Goal: Task Accomplishment & Management: Manage account settings

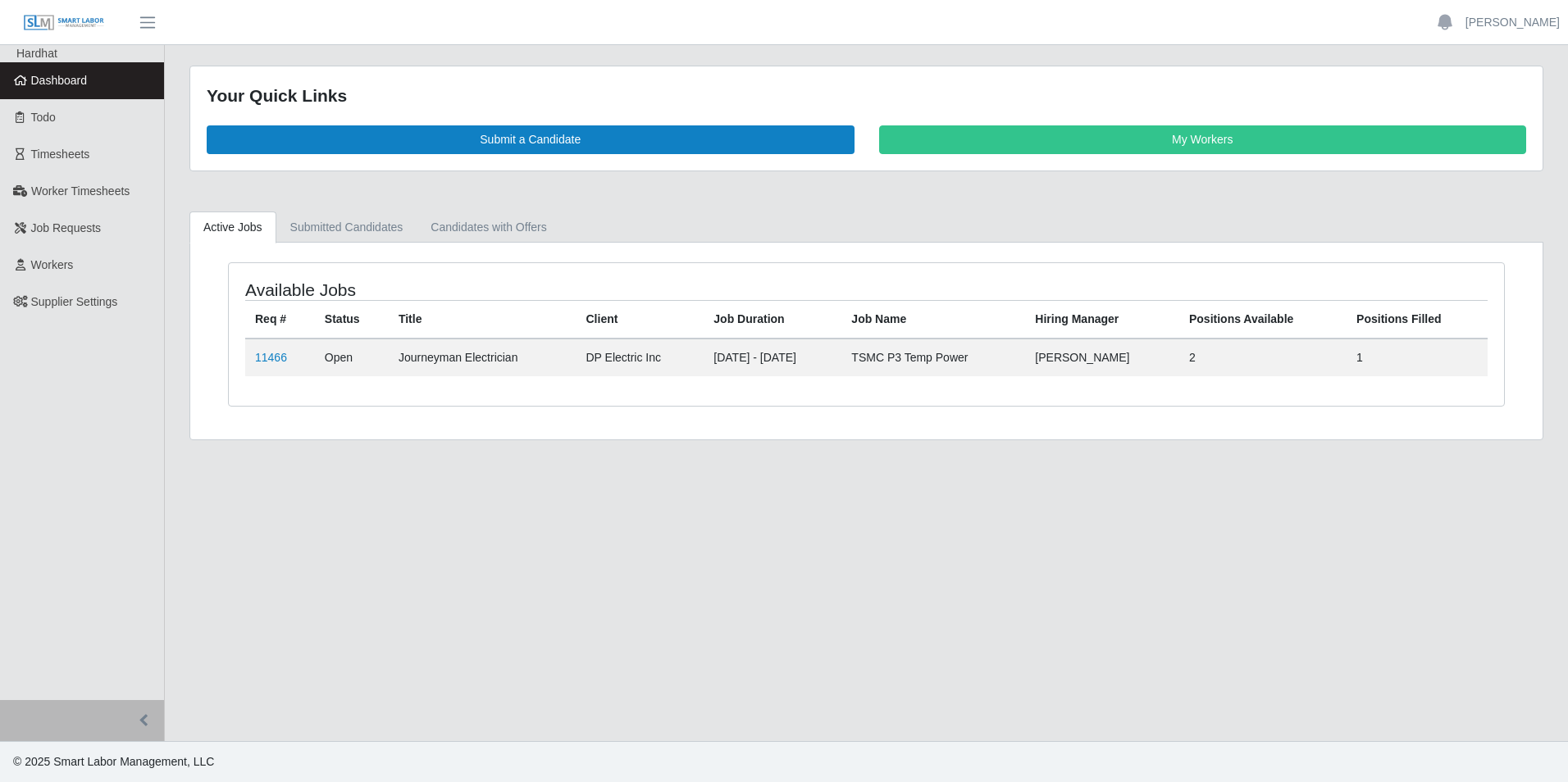
click at [370, 355] on td "Open" at bounding box center [351, 357] width 74 height 37
click at [261, 359] on link "11466" at bounding box center [271, 357] width 32 height 13
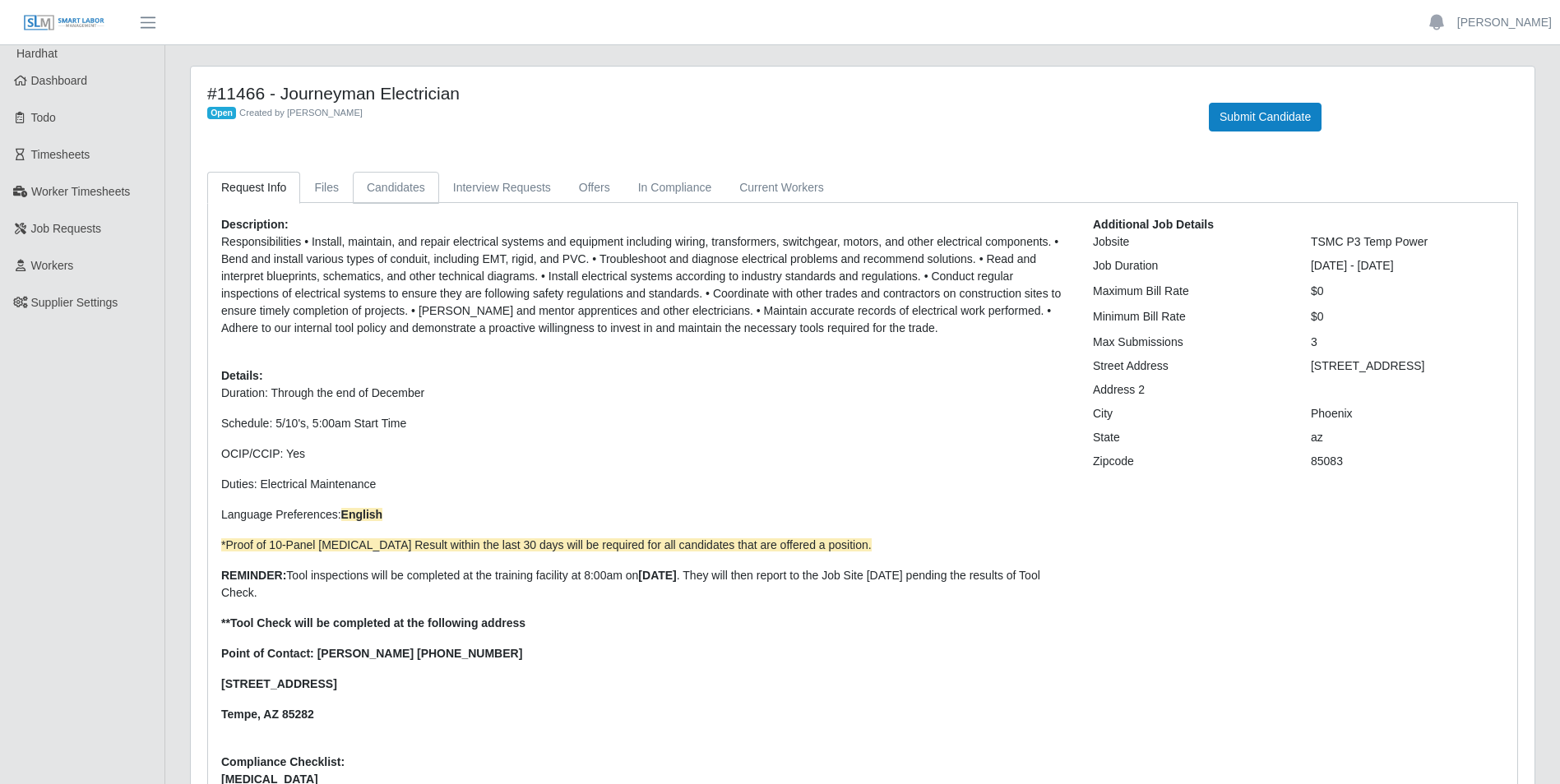
click at [384, 189] on link "Candidates" at bounding box center [396, 188] width 87 height 32
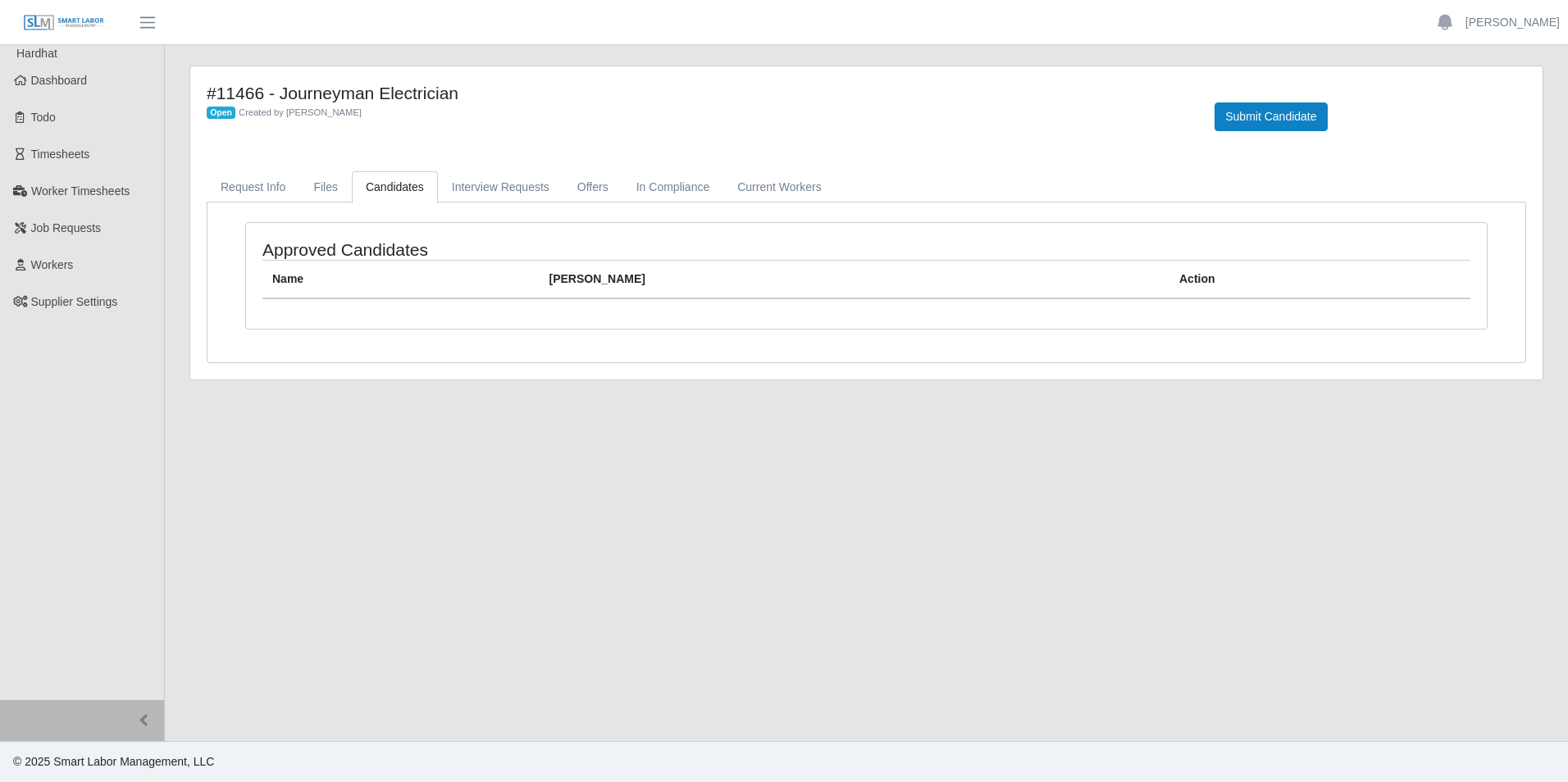
click at [432, 163] on div "#11466 - Journeyman Electrician Open Created by Jerrin Jaramillo Submit Candida…" at bounding box center [866, 222] width 1352 height 313
click at [529, 173] on link "Interview Requests" at bounding box center [500, 187] width 126 height 32
click at [594, 187] on link "Offers" at bounding box center [593, 187] width 59 height 32
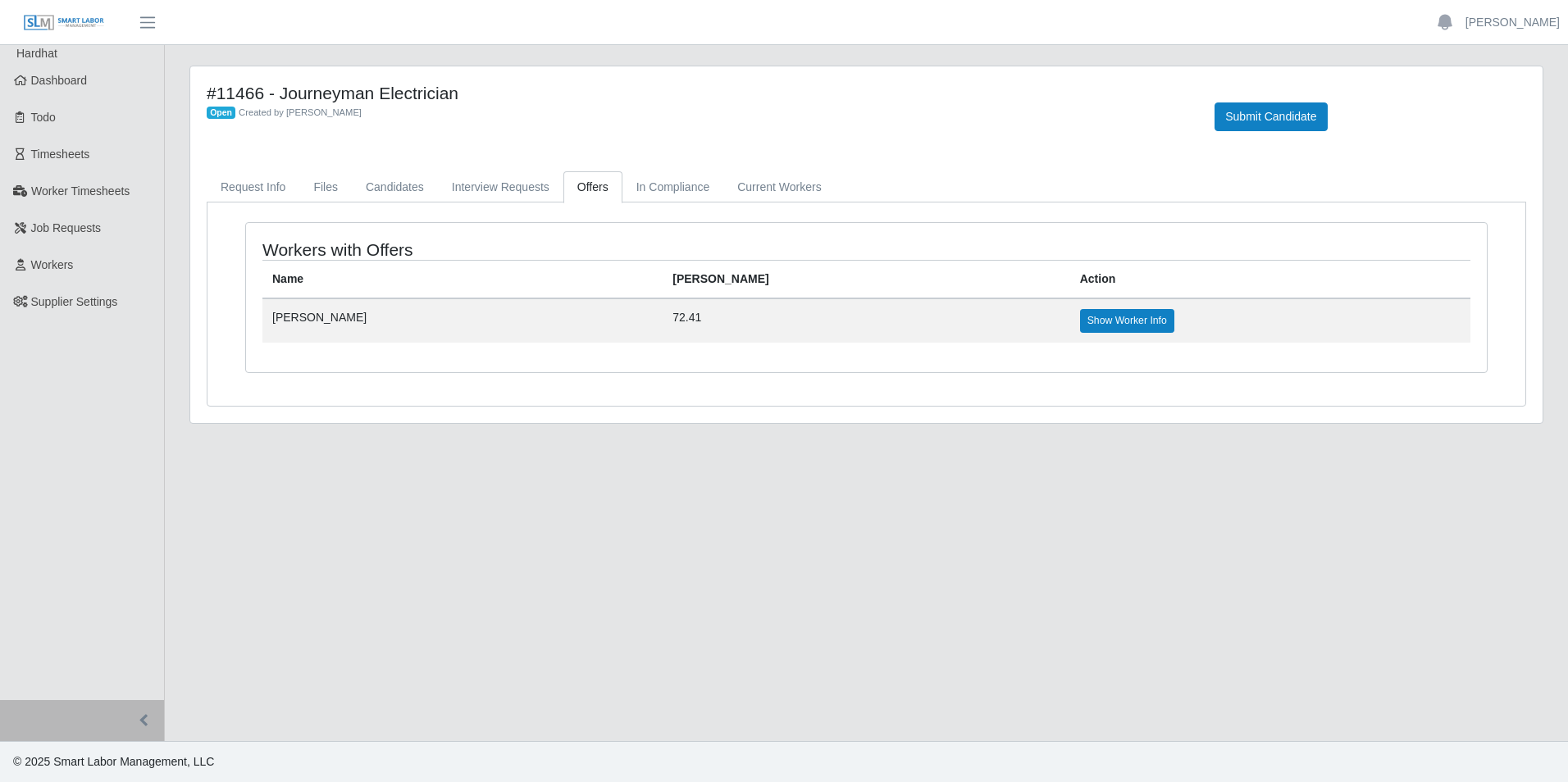
click at [354, 317] on td "[PERSON_NAME]" at bounding box center [462, 320] width 400 height 43
click at [1080, 321] on link "Show Worker Info" at bounding box center [1126, 321] width 94 height 23
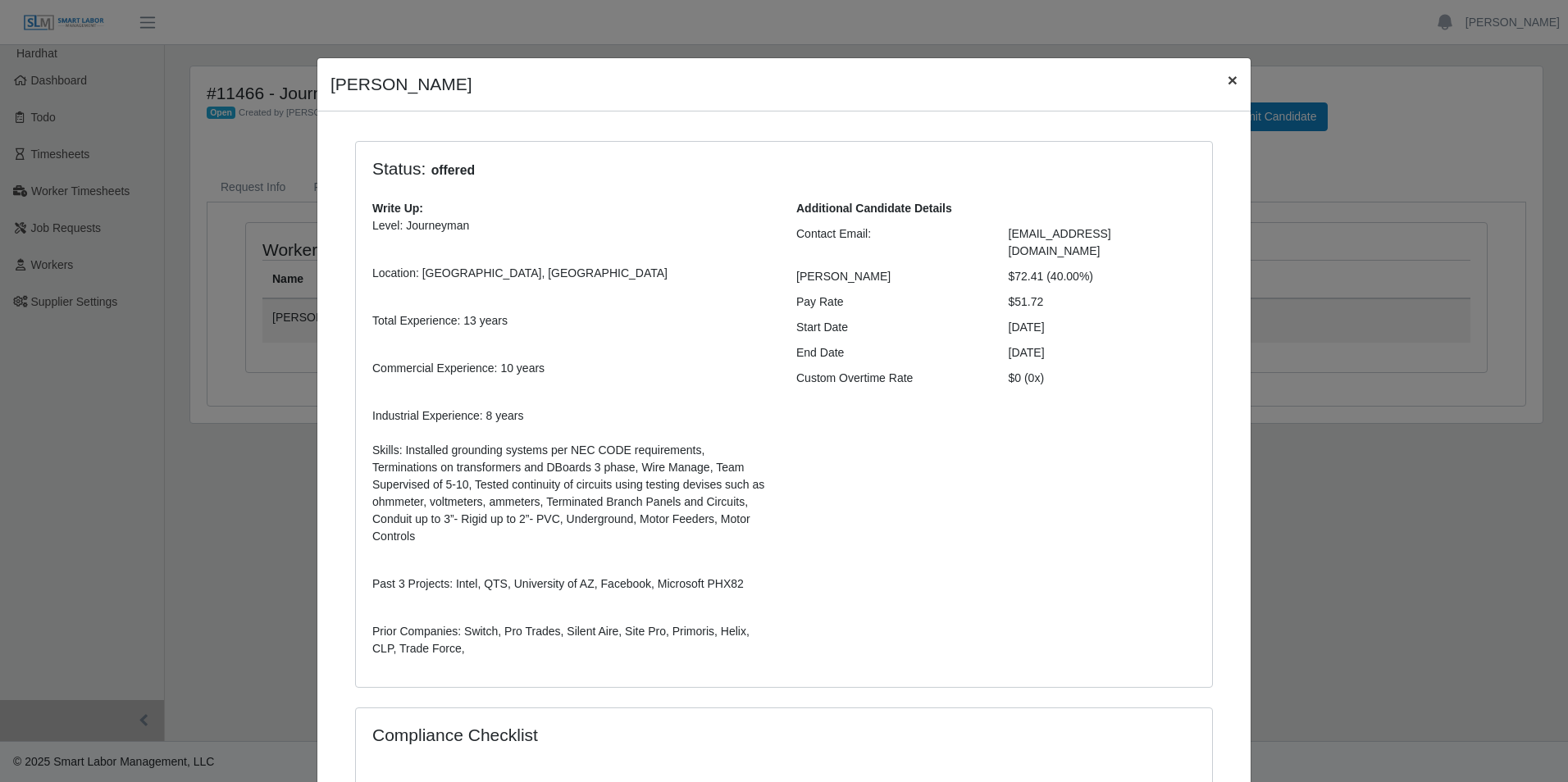
click at [1227, 76] on span "×" at bounding box center [1232, 80] width 10 height 19
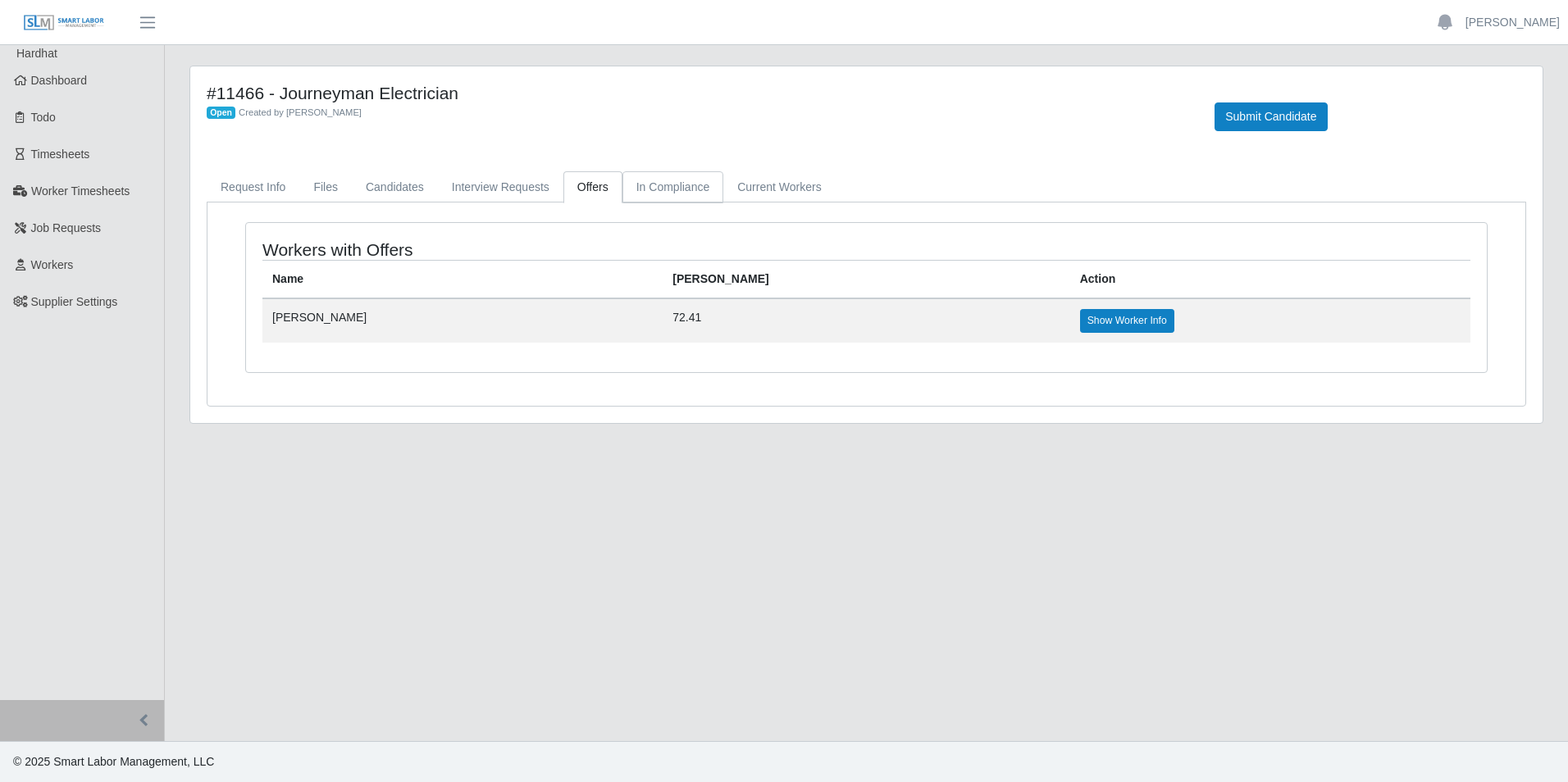
click at [634, 180] on link "In Compliance" at bounding box center [673, 187] width 102 height 32
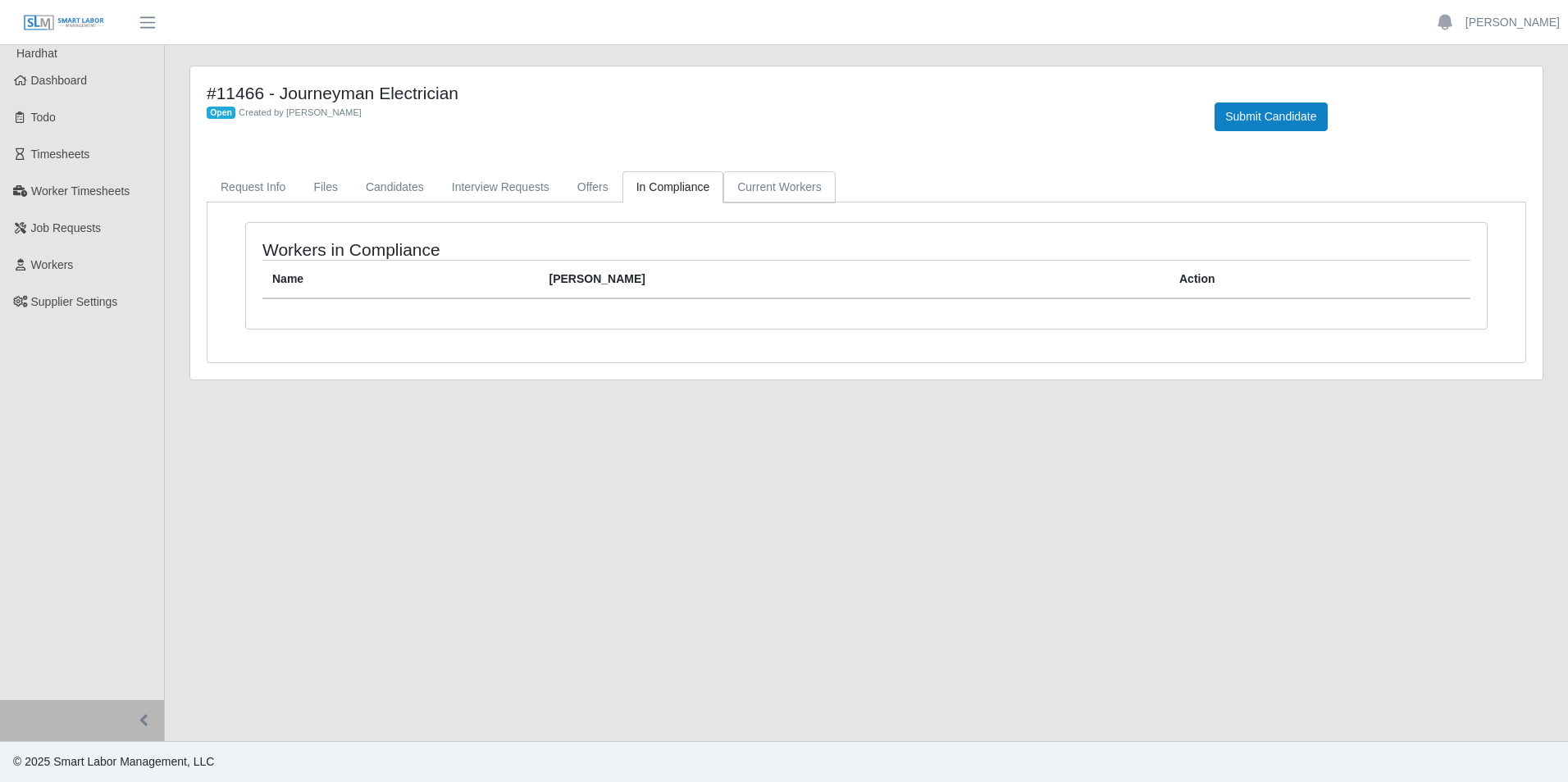
click at [744, 180] on link "Current Workers" at bounding box center [778, 187] width 111 height 32
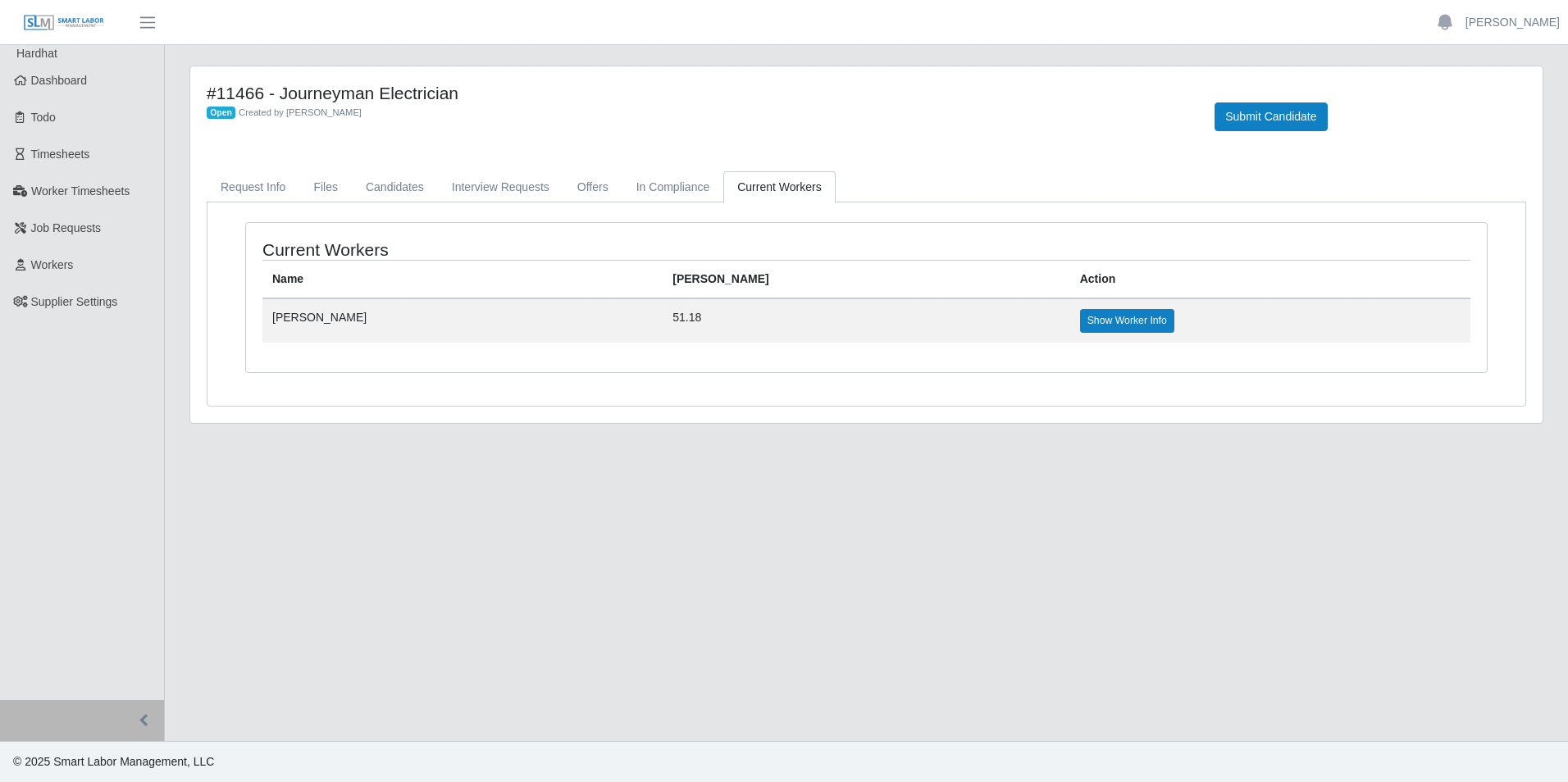
click at [304, 332] on td "Jesus Ramirez" at bounding box center [462, 320] width 400 height 43
click at [304, 319] on td "Jesus Ramirez" at bounding box center [462, 320] width 400 height 43
click at [1080, 327] on link "Show Worker Info" at bounding box center [1126, 321] width 94 height 23
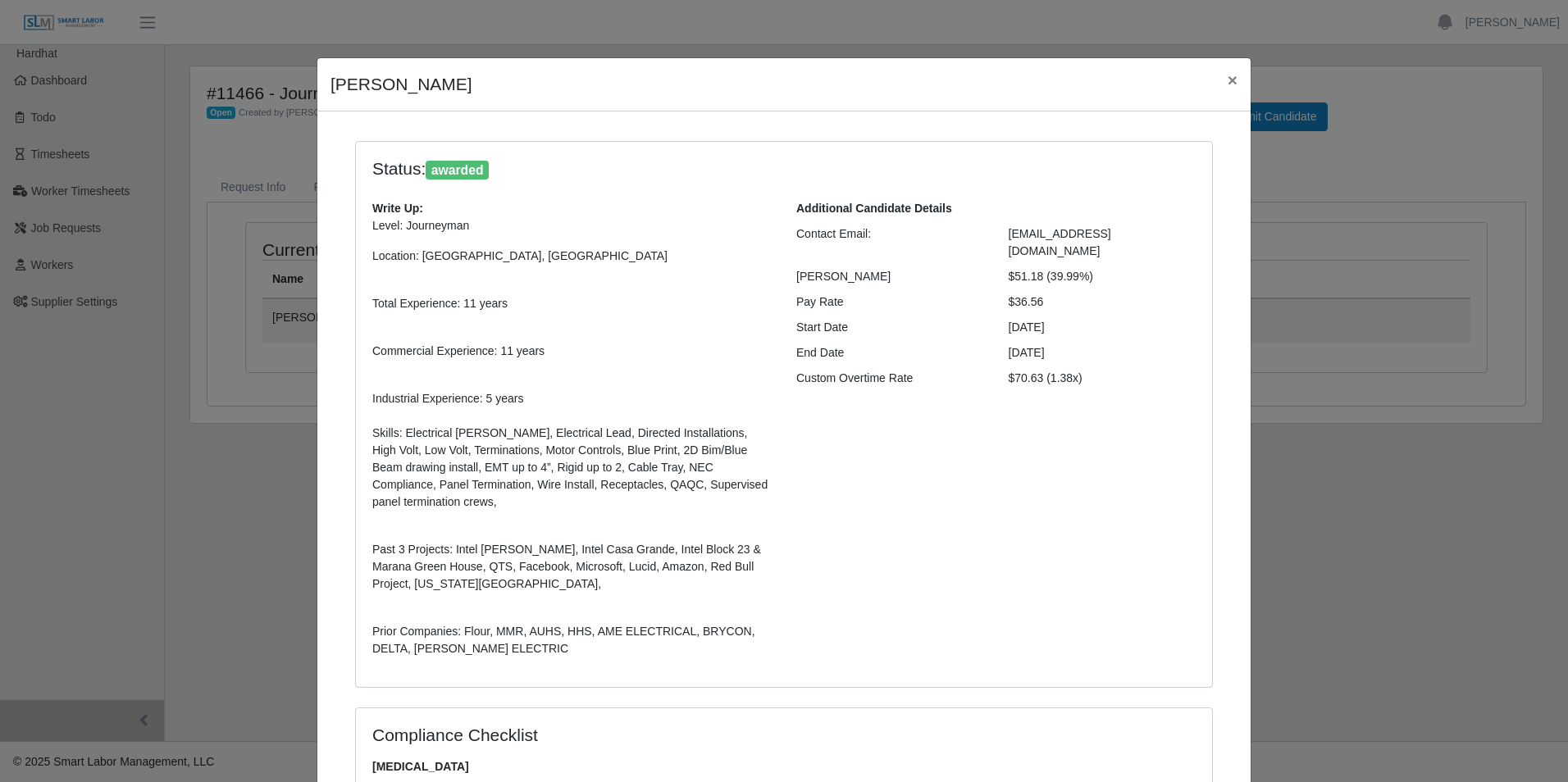
click at [319, 69] on div "Jesus Ramirez ×" at bounding box center [784, 85] width 933 height 53
drag, startPoint x: 1415, startPoint y: 344, endPoint x: 1386, endPoint y: 341, distance: 29.2
click at [1415, 344] on div "Jesus Ramirez × Status: awarded Write Up: Level: Journeyman Location: Casa Gran…" at bounding box center [784, 391] width 1568 height 782
click at [1229, 81] on span "×" at bounding box center [1232, 80] width 10 height 19
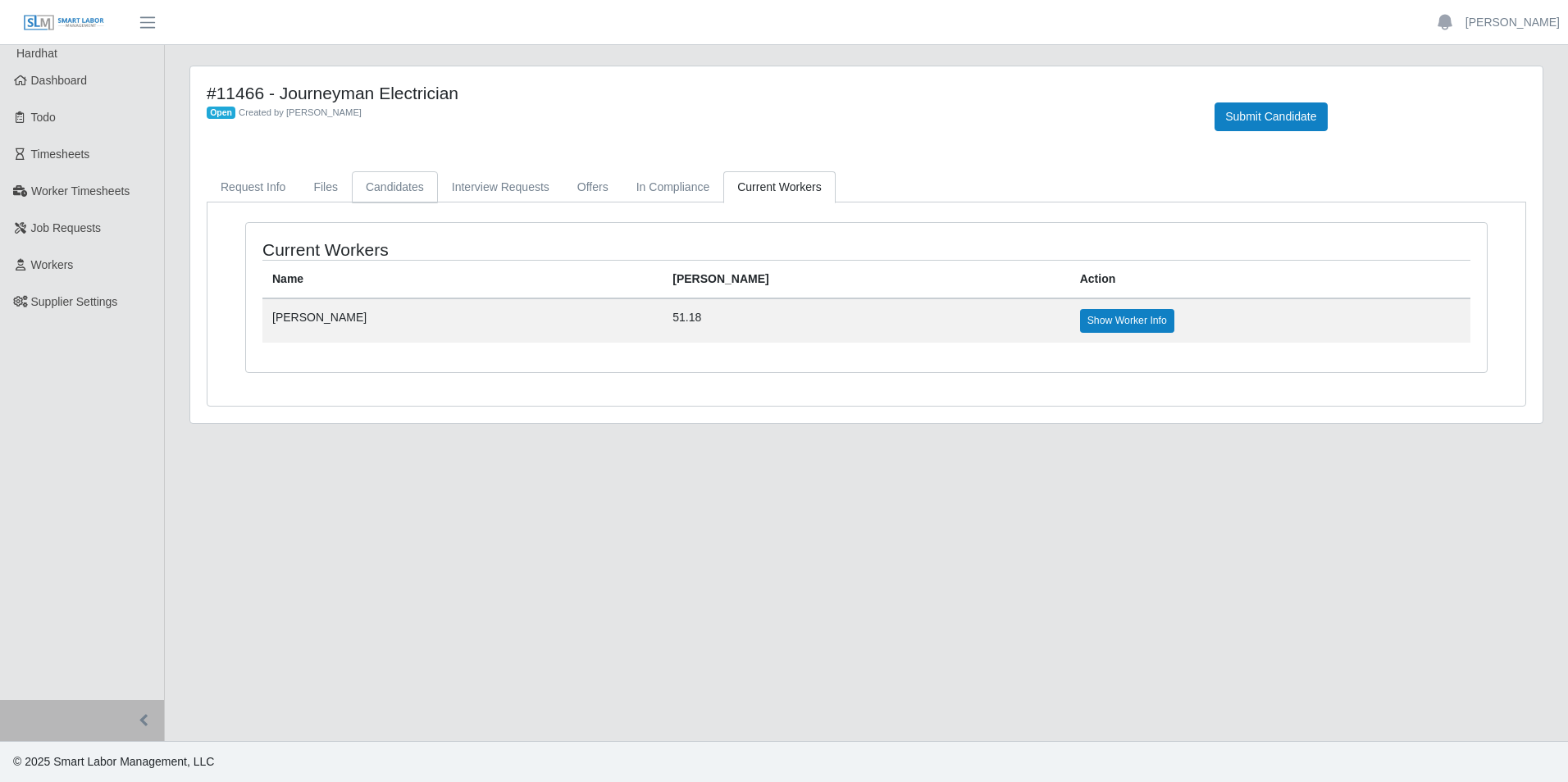
click at [407, 186] on link "Candidates" at bounding box center [395, 187] width 86 height 32
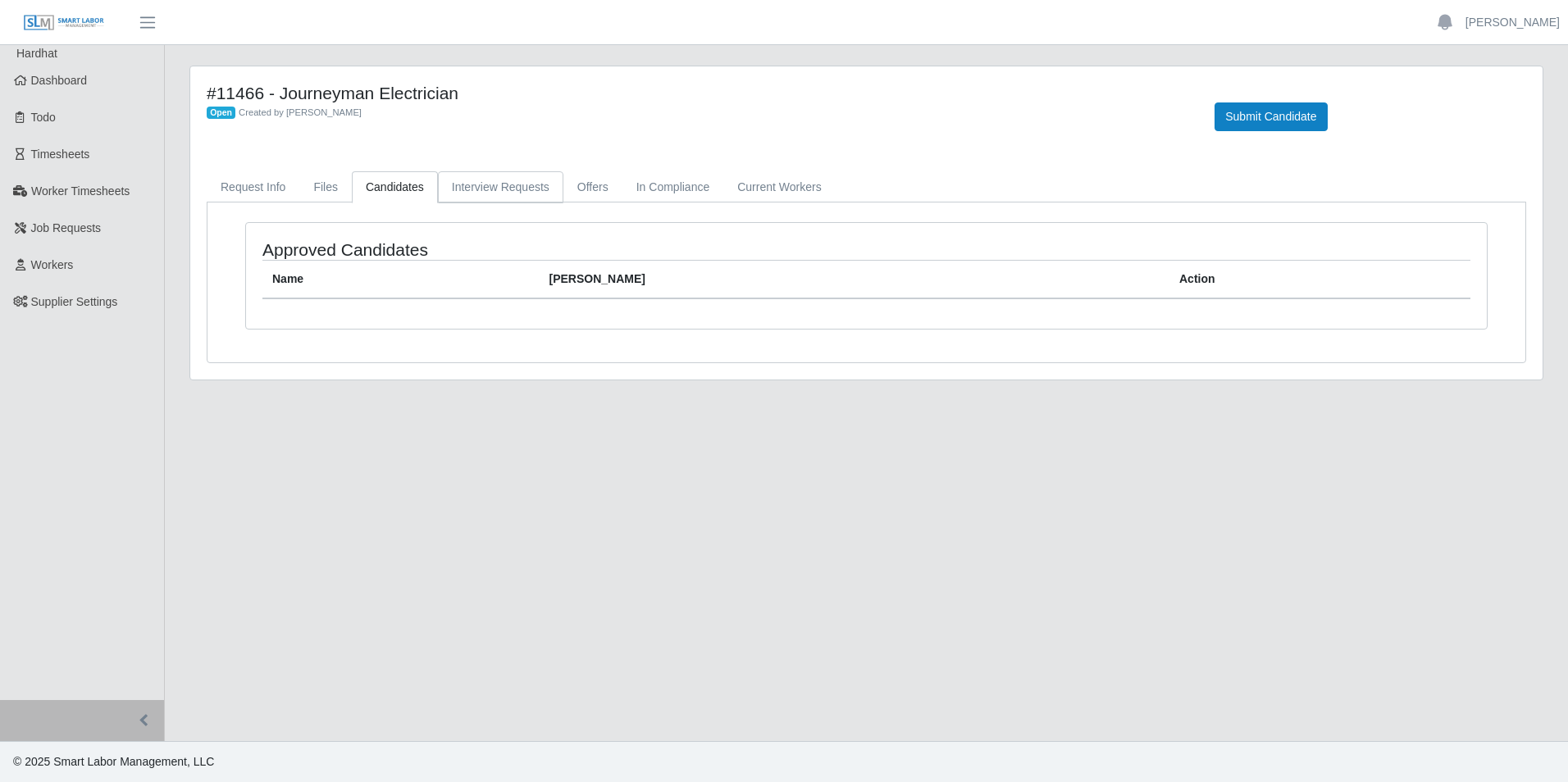
click at [488, 188] on link "Interview Requests" at bounding box center [500, 187] width 126 height 32
click at [595, 185] on link "Offers" at bounding box center [593, 187] width 59 height 32
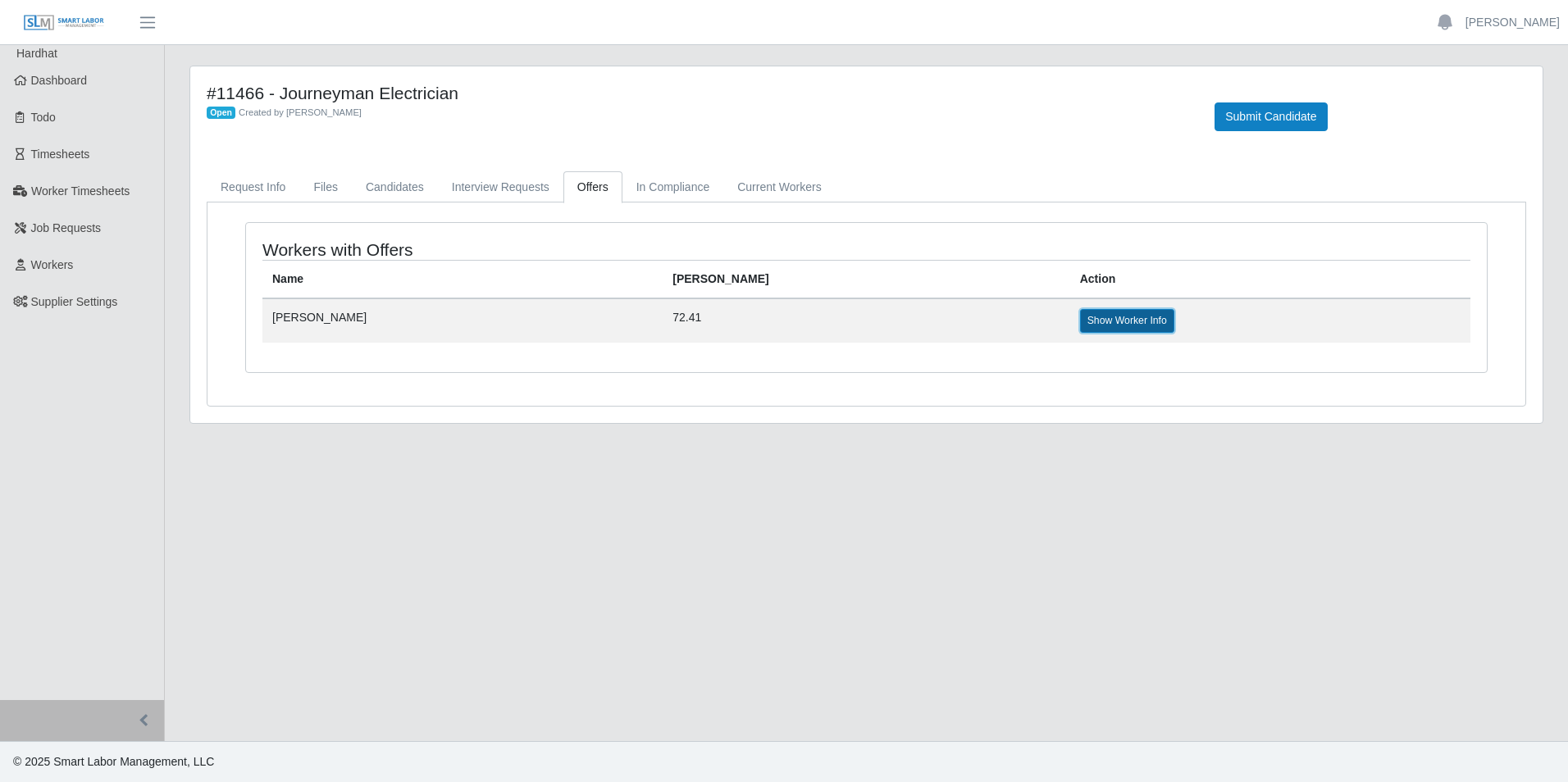
click at [1080, 320] on link "Show Worker Info" at bounding box center [1126, 321] width 94 height 23
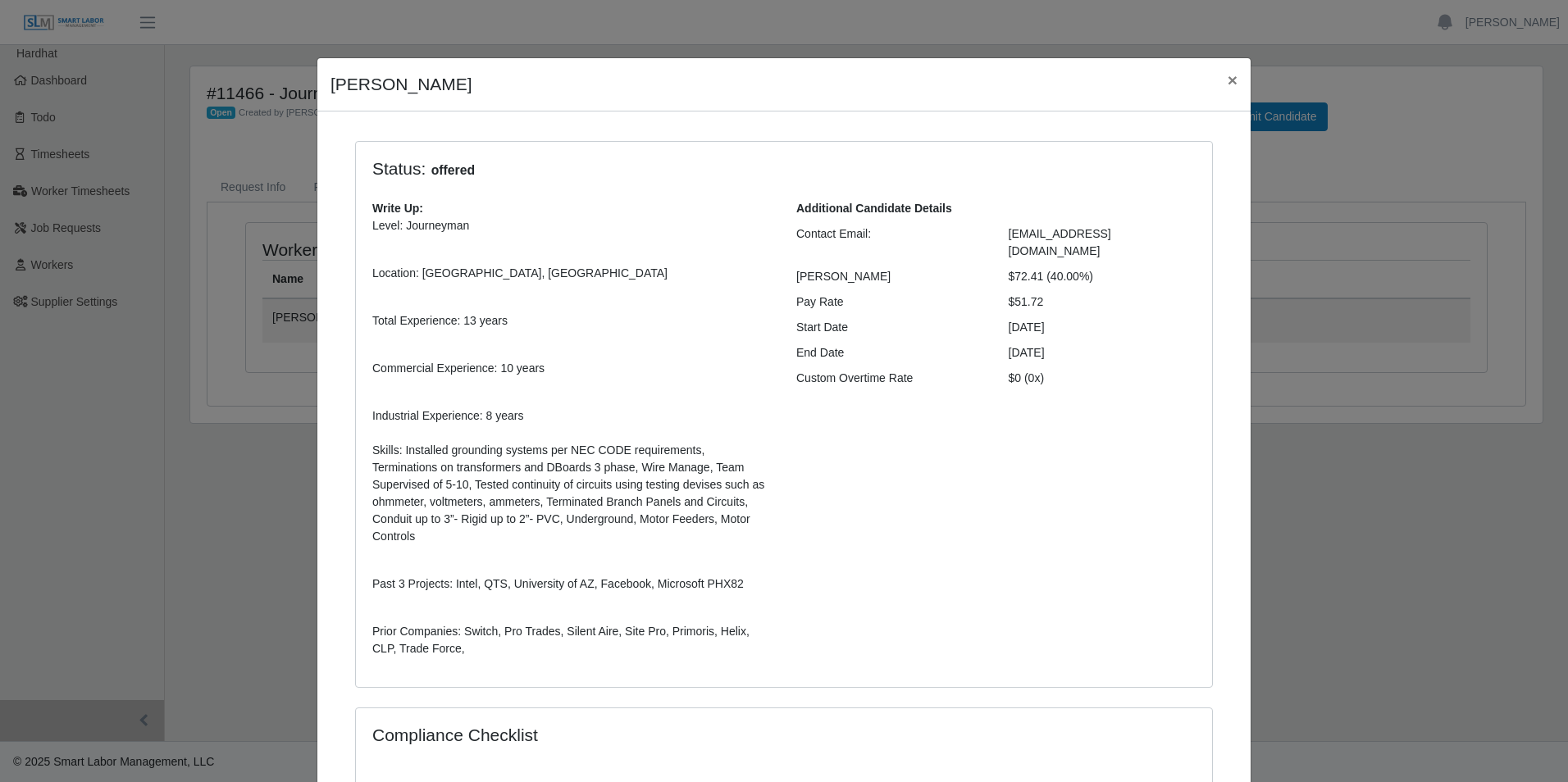
click at [1315, 204] on div "ABRAHAM CAMPOS × Status: offered Write Up: Level: Journeyman Location: Somerton…" at bounding box center [784, 391] width 1568 height 782
click at [1368, 166] on div "ABRAHAM CAMPOS × Status: offered Write Up: Level: Journeyman Location: Somerton…" at bounding box center [784, 391] width 1568 height 782
click at [1227, 81] on span "×" at bounding box center [1232, 80] width 10 height 19
